Goal: Information Seeking & Learning: Learn about a topic

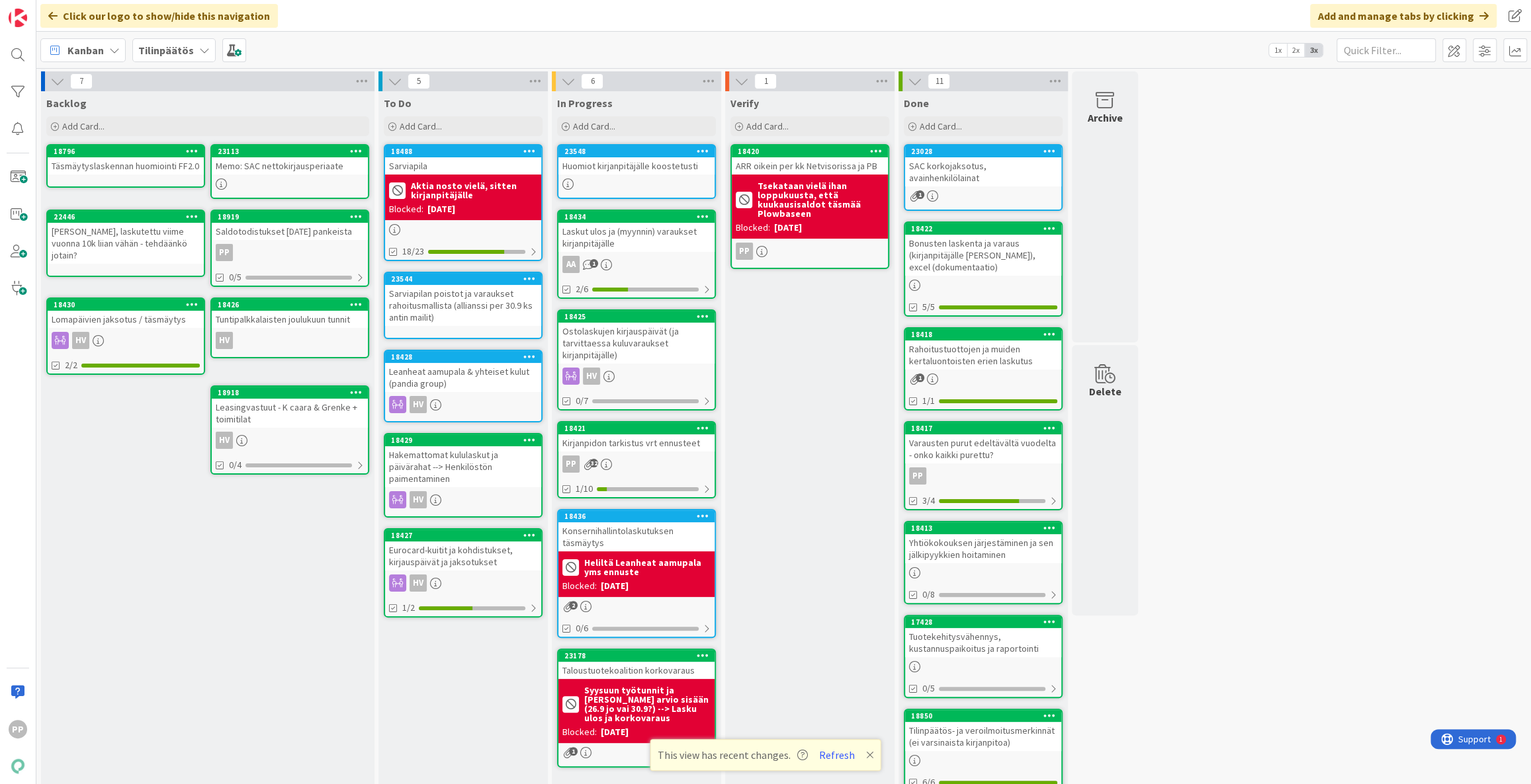
click at [780, 448] on div "Verify Add Card... 18420 ARR oikein per kk Netvisorissa ja PB Tsekataan vielä i…" at bounding box center [809, 585] width 169 height 988
click at [786, 440] on div "Verify Add Card... 18420 ARR oikein per kk Netvisorissa ja PB Tsekataan vielä i…" at bounding box center [809, 585] width 169 height 988
click at [789, 429] on div "Verify Add Card... 18420 ARR oikein per kk Netvisorissa ja PB Tsekataan vielä i…" at bounding box center [809, 585] width 169 height 988
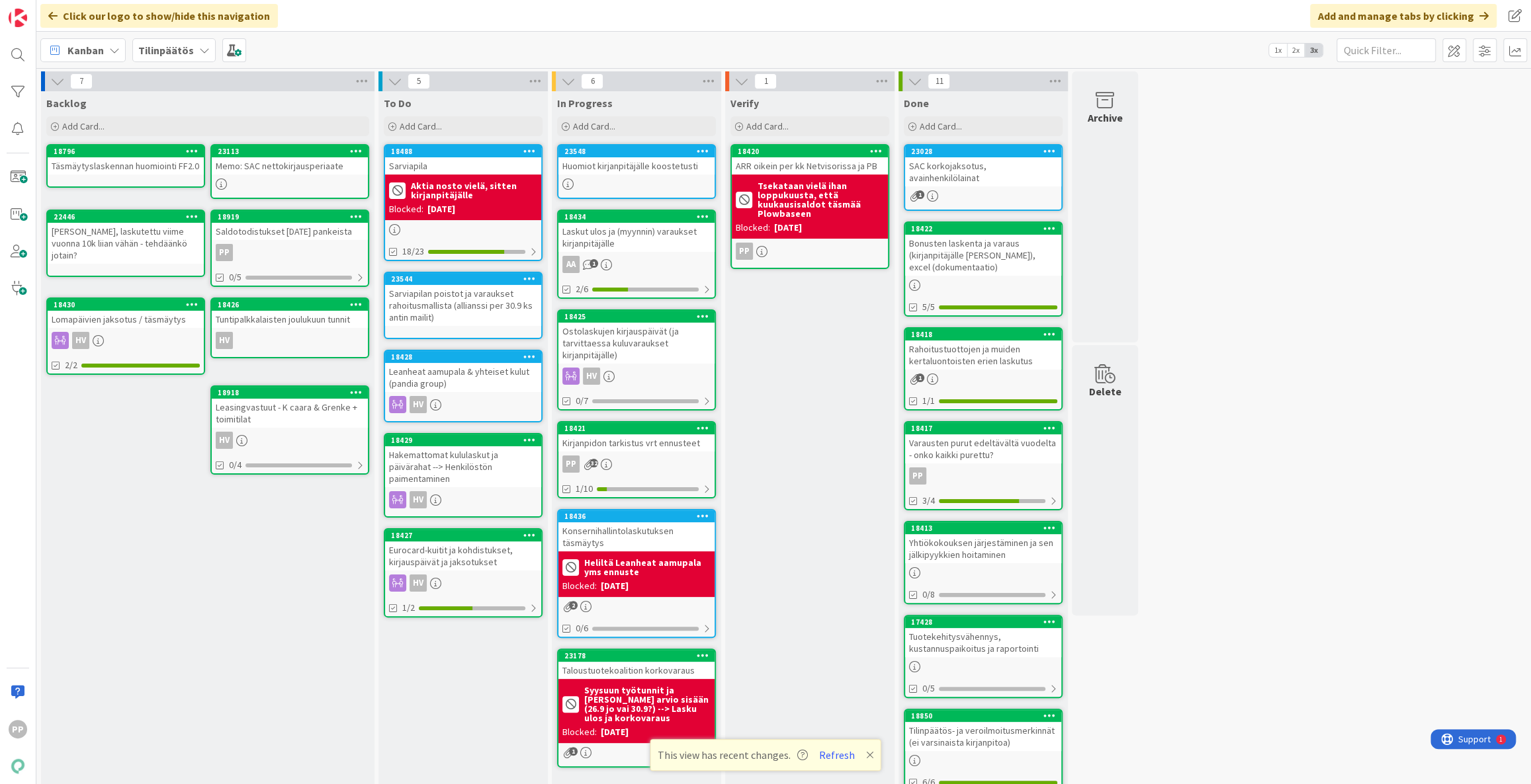
click at [790, 421] on div "Verify Add Card... 18420 ARR oikein per kk Netvisorissa ja PB Tsekataan vielä i…" at bounding box center [809, 585] width 169 height 988
drag, startPoint x: 790, startPoint y: 421, endPoint x: 794, endPoint y: 405, distance: 16.5
click at [794, 405] on div "Verify Add Card... 18420 ARR oikein per kk Netvisorissa ja PB Tsekataan vielä i…" at bounding box center [809, 585] width 169 height 988
drag, startPoint x: 794, startPoint y: 405, endPoint x: 794, endPoint y: 386, distance: 19.0
click at [794, 386] on div "Verify Add Card... 18420 ARR oikein per kk Netvisorissa ja PB Tsekataan vielä i…" at bounding box center [809, 585] width 169 height 988
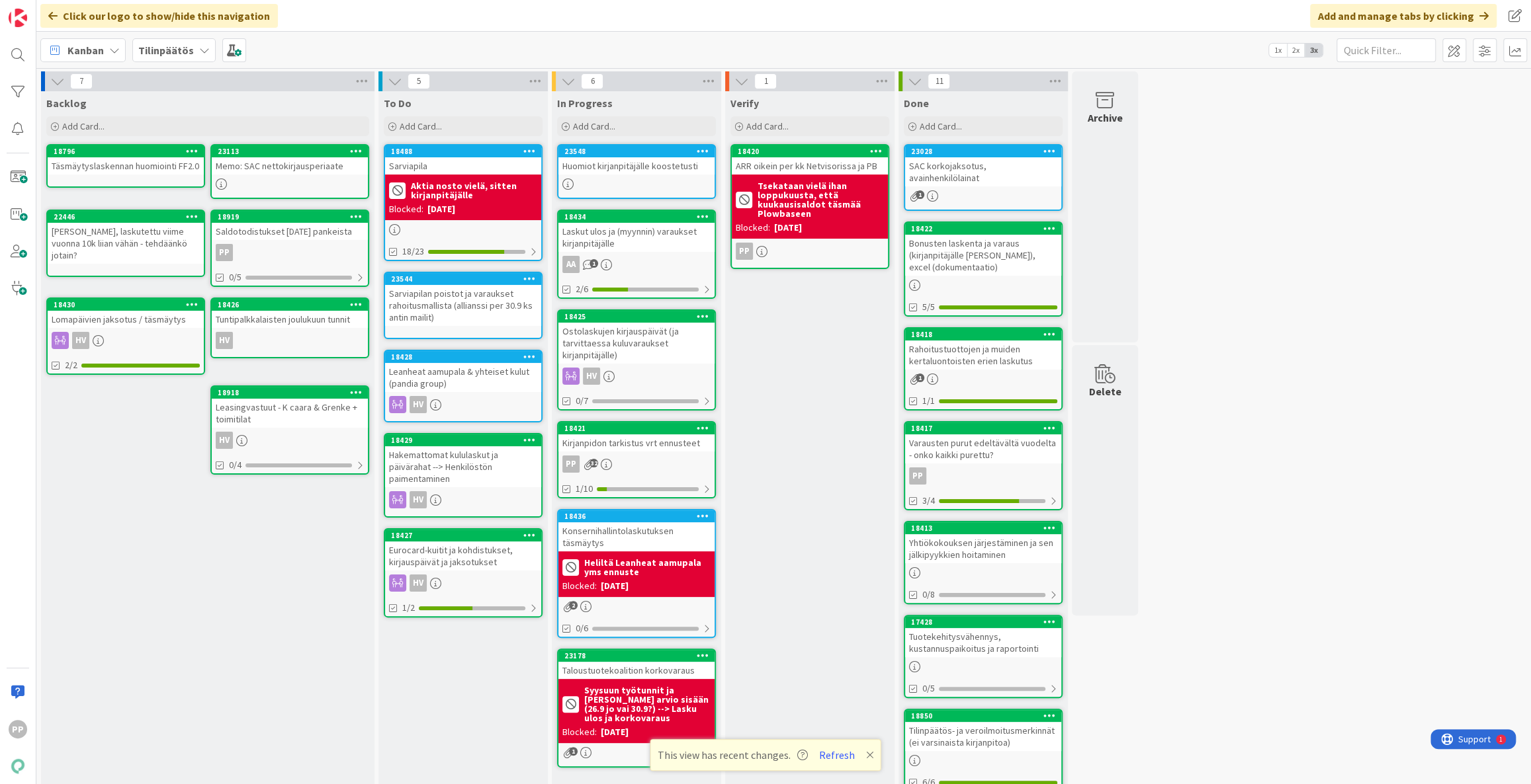
click at [794, 386] on div "Verify Add Card... 18420 ARR oikein per kk Netvisorissa ja PB Tsekataan vielä i…" at bounding box center [809, 585] width 169 height 988
click at [635, 165] on div "Huomiot kirjanpitäjälle koostetusti" at bounding box center [636, 166] width 156 height 18
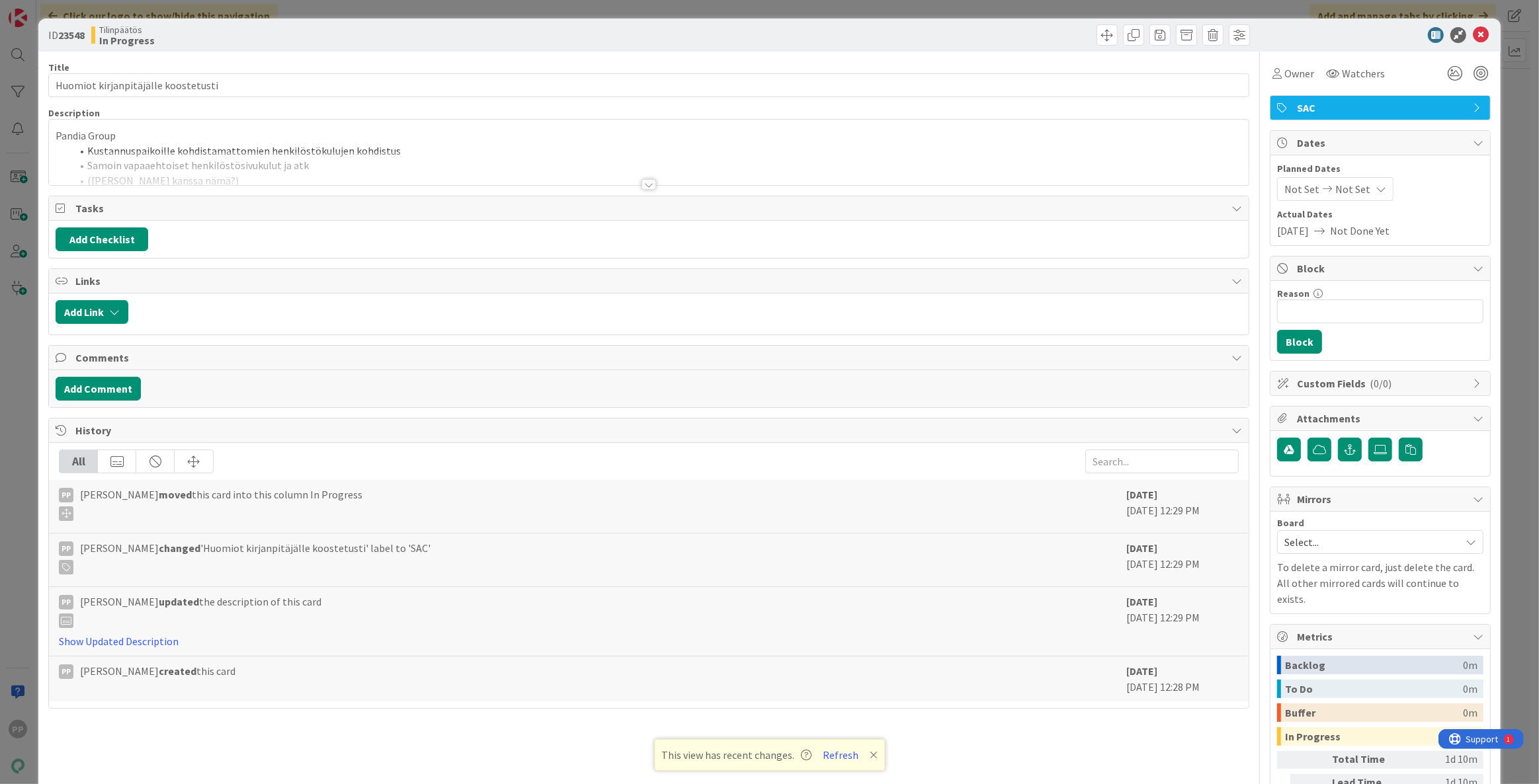
click at [541, 162] on div at bounding box center [649, 168] width 1200 height 33
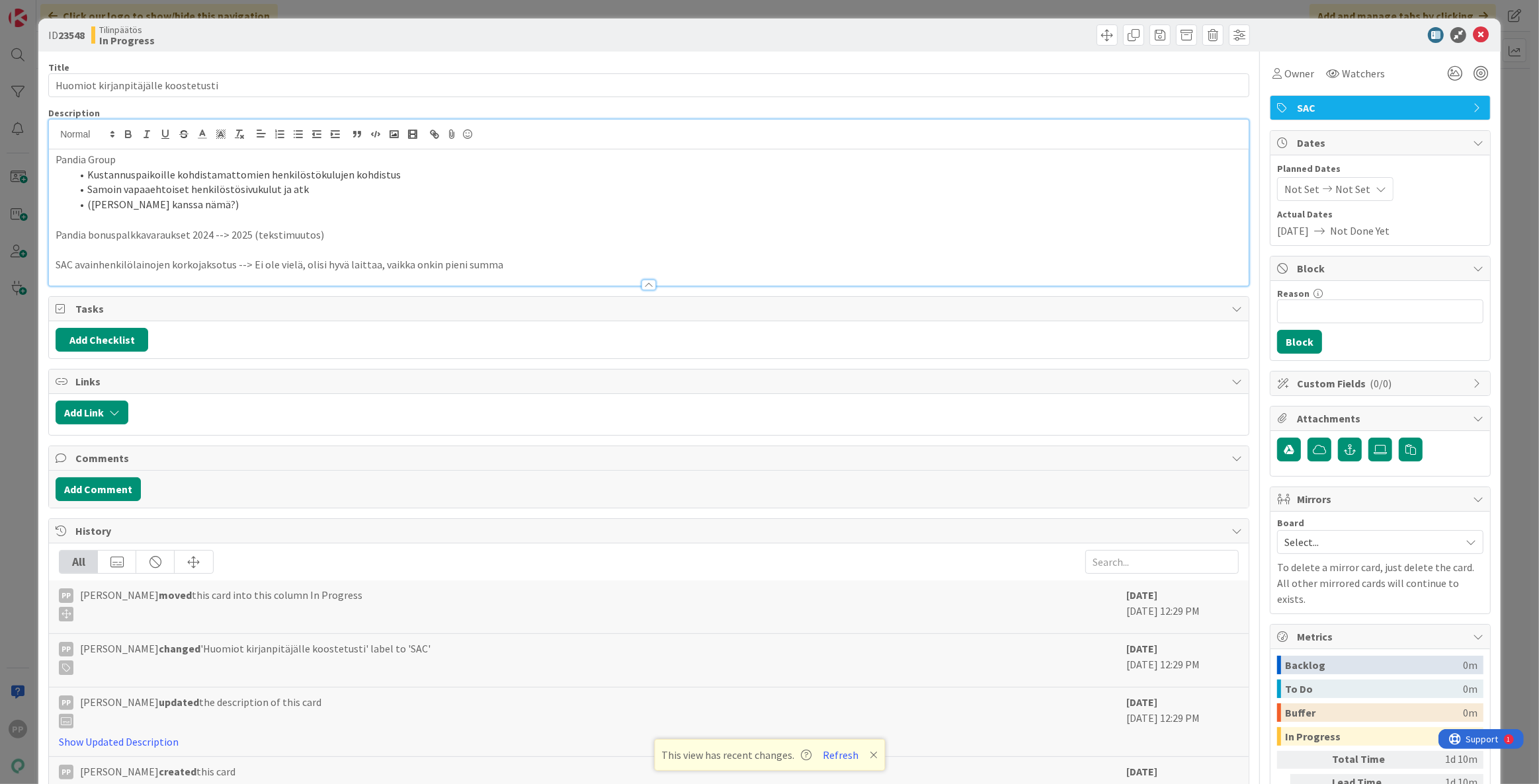
click at [608, 252] on p at bounding box center [649, 249] width 1187 height 15
click at [617, 262] on p "SAC avainhenkilölainojen korkojaksotus --> Ei ole vielä, olisi hyvä laittaa, va…" at bounding box center [649, 264] width 1187 height 15
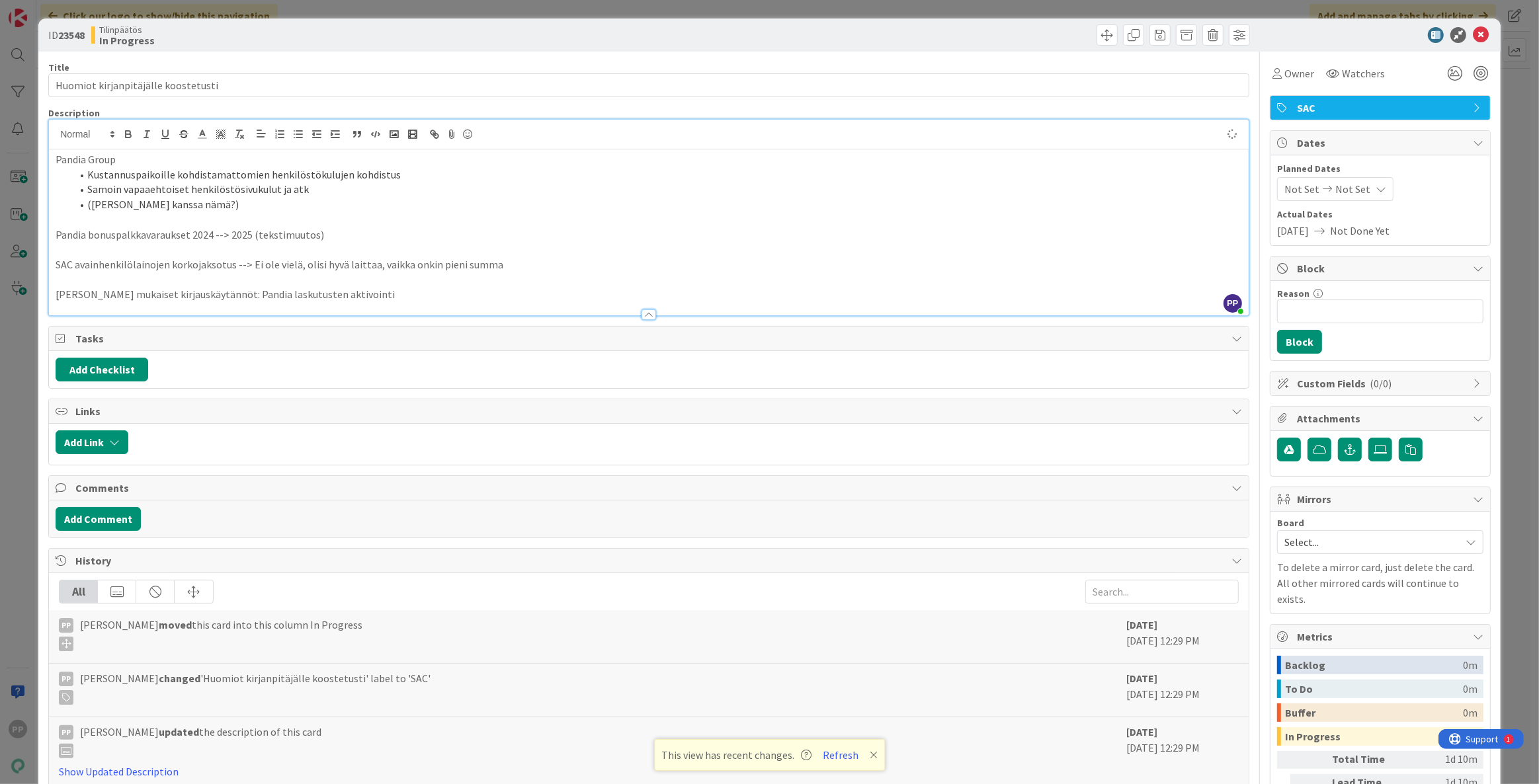
click at [444, 61] on div "Title 35 / 128" at bounding box center [649, 67] width 1201 height 12
click at [456, 2] on div "ID 23548 Tilinpäätös In Progress Title 35 / 128 Huomiot kirjanpitäjälle koostet…" at bounding box center [769, 392] width 1539 height 784
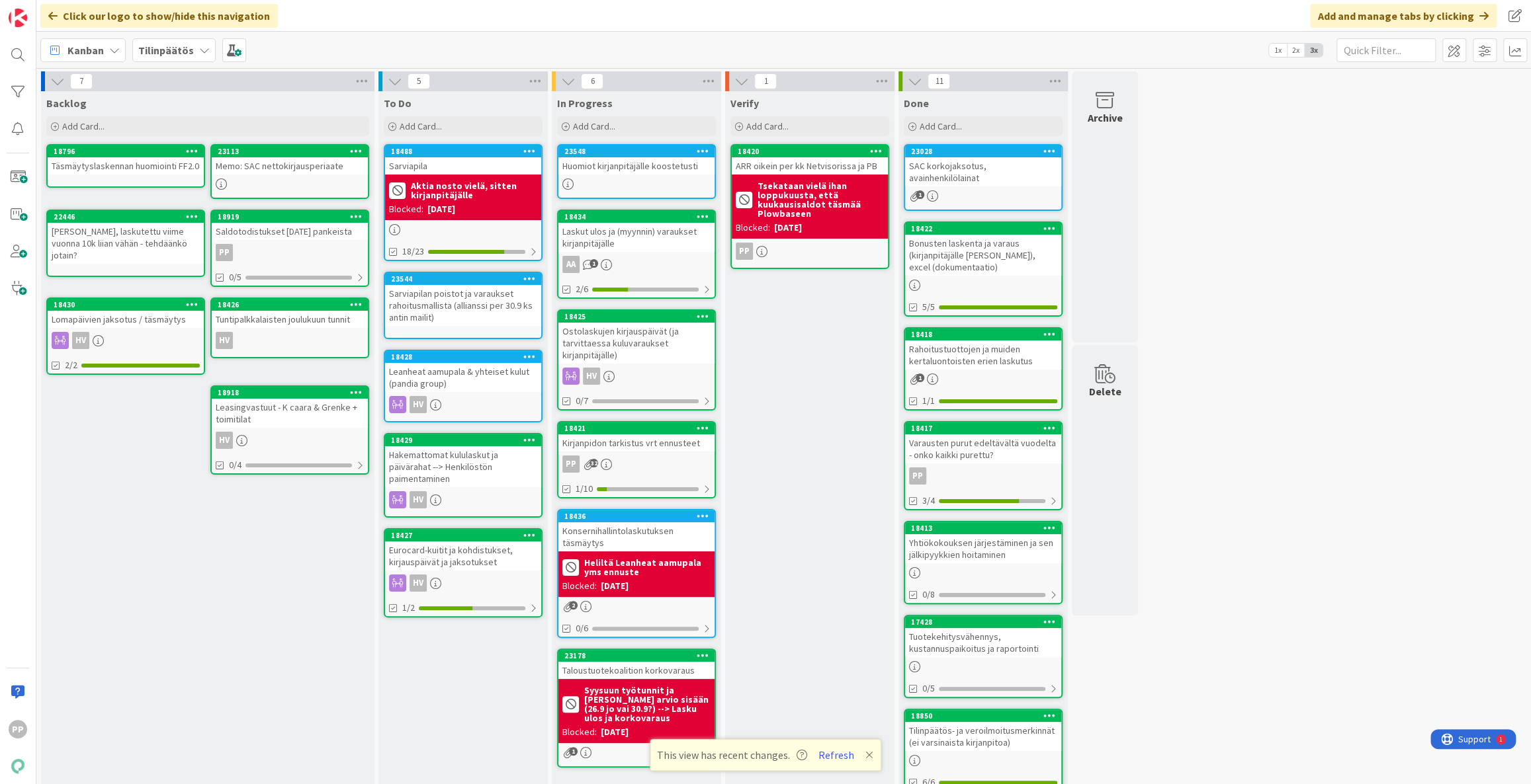
click at [462, 12] on div "Click our logo to show/hide this navigation Add and manage tabs by clicking" at bounding box center [783, 16] width 1494 height 32
click at [833, 375] on div "Verify Add Card... 18420 ARR oikein per kk Netvisorissa ja PB Tsekataan vielä i…" at bounding box center [809, 585] width 169 height 988
click at [835, 347] on div "Verify Add Card... 18420 ARR oikein per kk Netvisorissa ja PB Tsekataan vielä i…" at bounding box center [809, 585] width 169 height 988
click at [822, 405] on div "Verify Add Card... 18420 ARR oikein per kk Netvisorissa ja PB Tsekataan vielä i…" at bounding box center [809, 585] width 169 height 988
click at [828, 405] on div "Verify Add Card... 18420 ARR oikein per kk Netvisorissa ja PB Tsekataan vielä i…" at bounding box center [809, 585] width 169 height 988
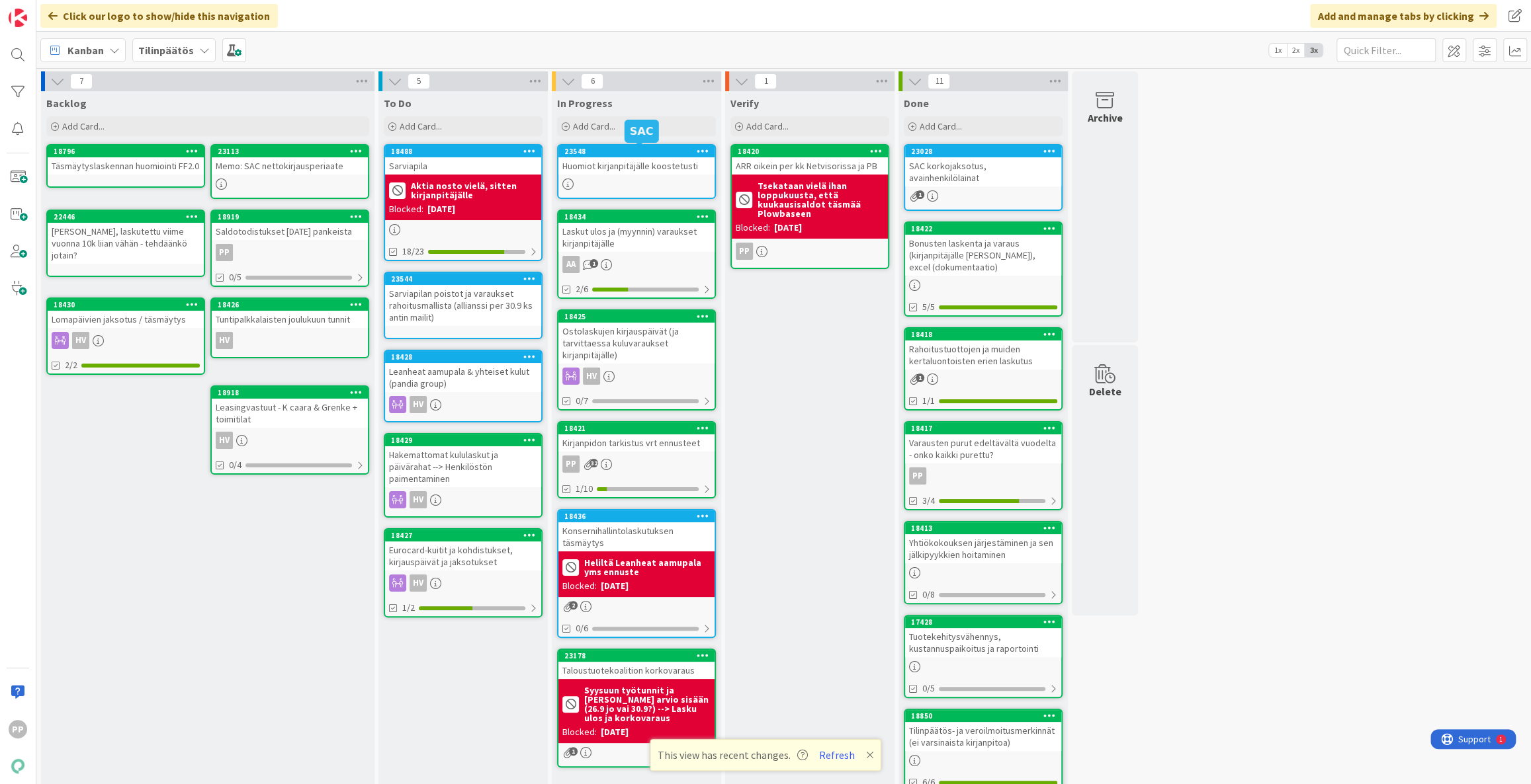
click at [655, 169] on div "Huomiot kirjanpitäjälle koostetusti" at bounding box center [636, 166] width 156 height 18
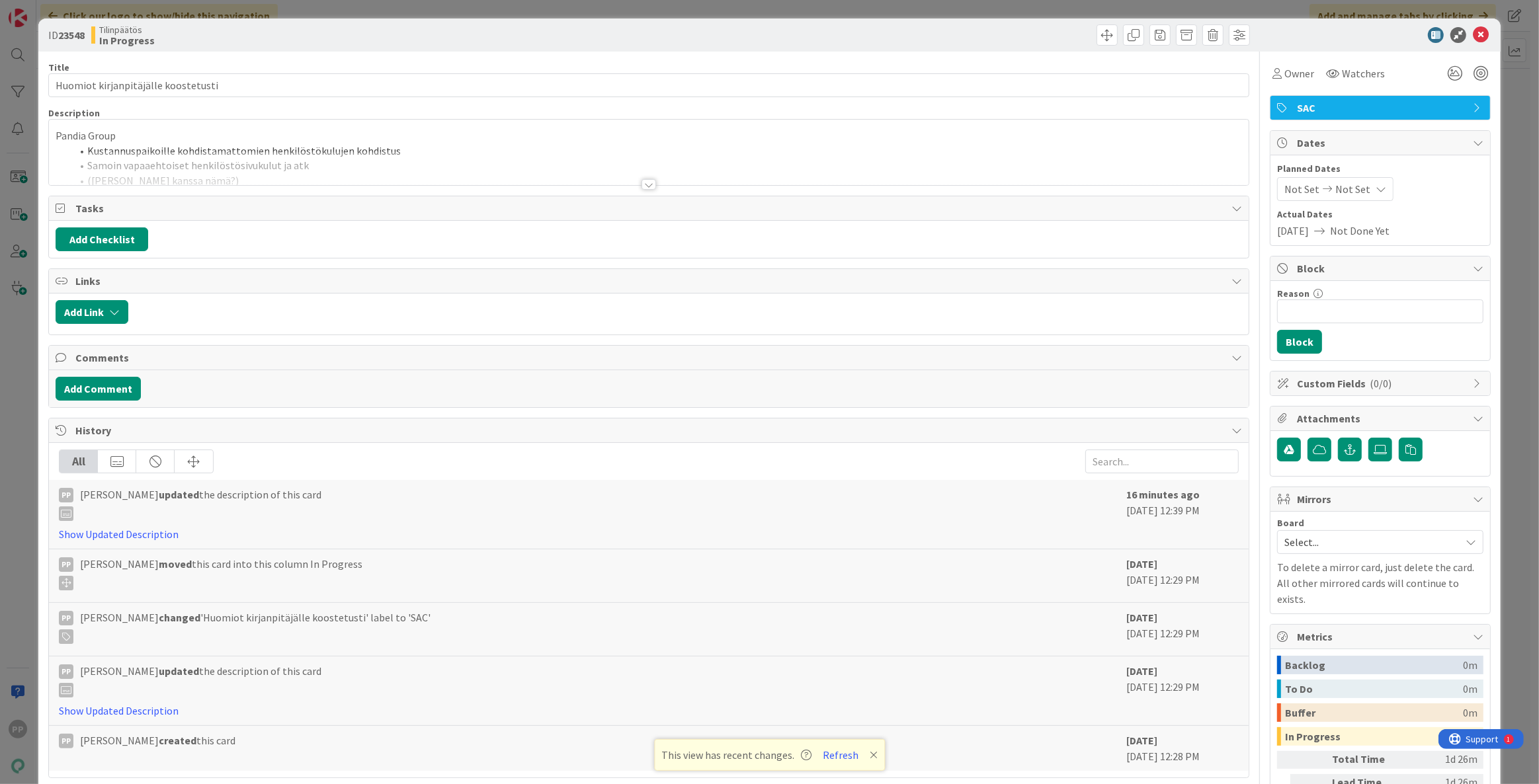
click at [494, 155] on div at bounding box center [649, 168] width 1200 height 33
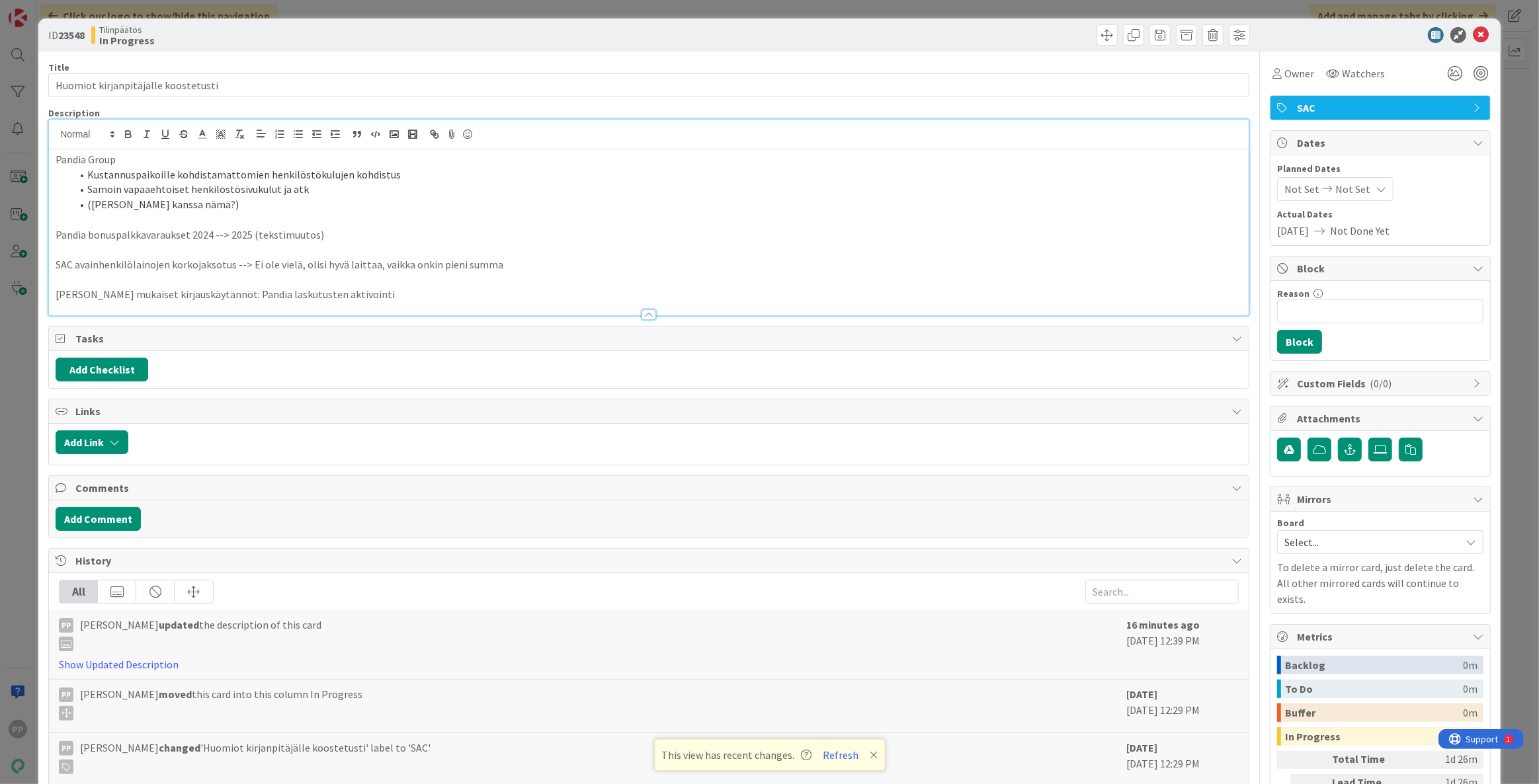
click at [475, 232] on p "Pandia bonuspalkkavaraukset 2024 --> 2025 (tekstimuutos)" at bounding box center [649, 235] width 1187 height 15
